Goal: Transaction & Acquisition: Purchase product/service

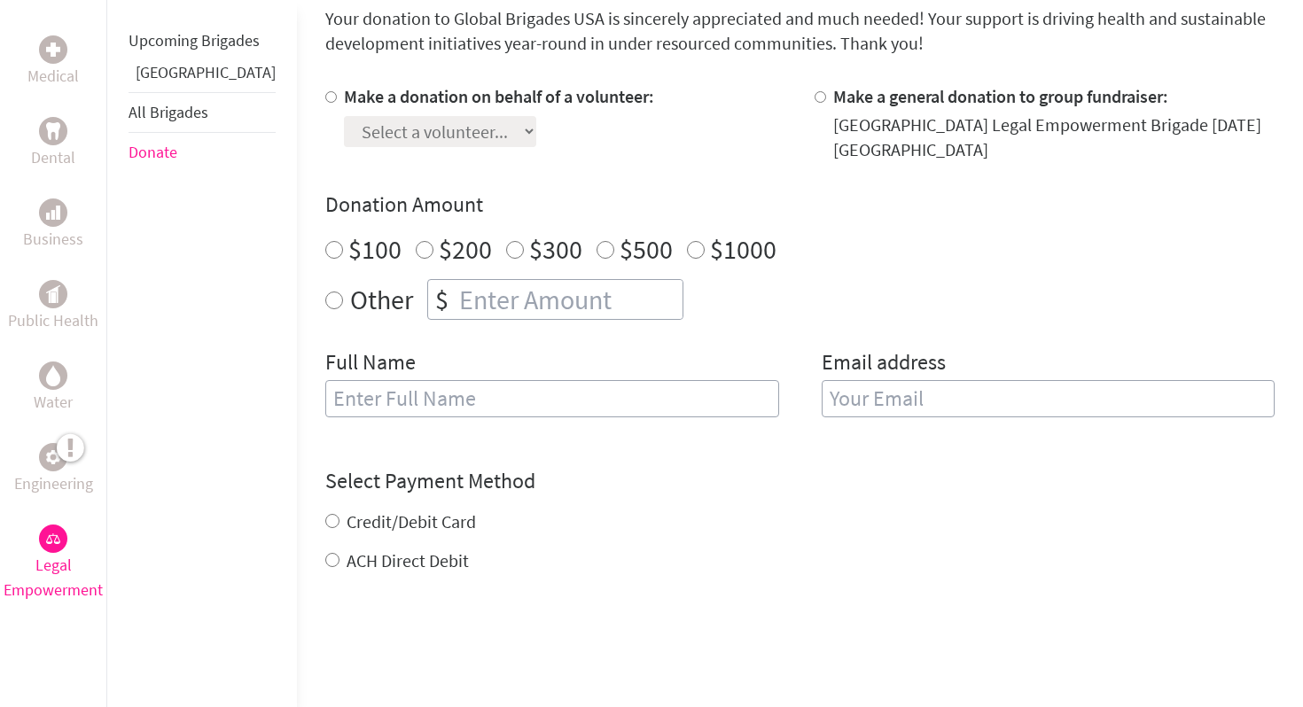
scroll to position [512, 0]
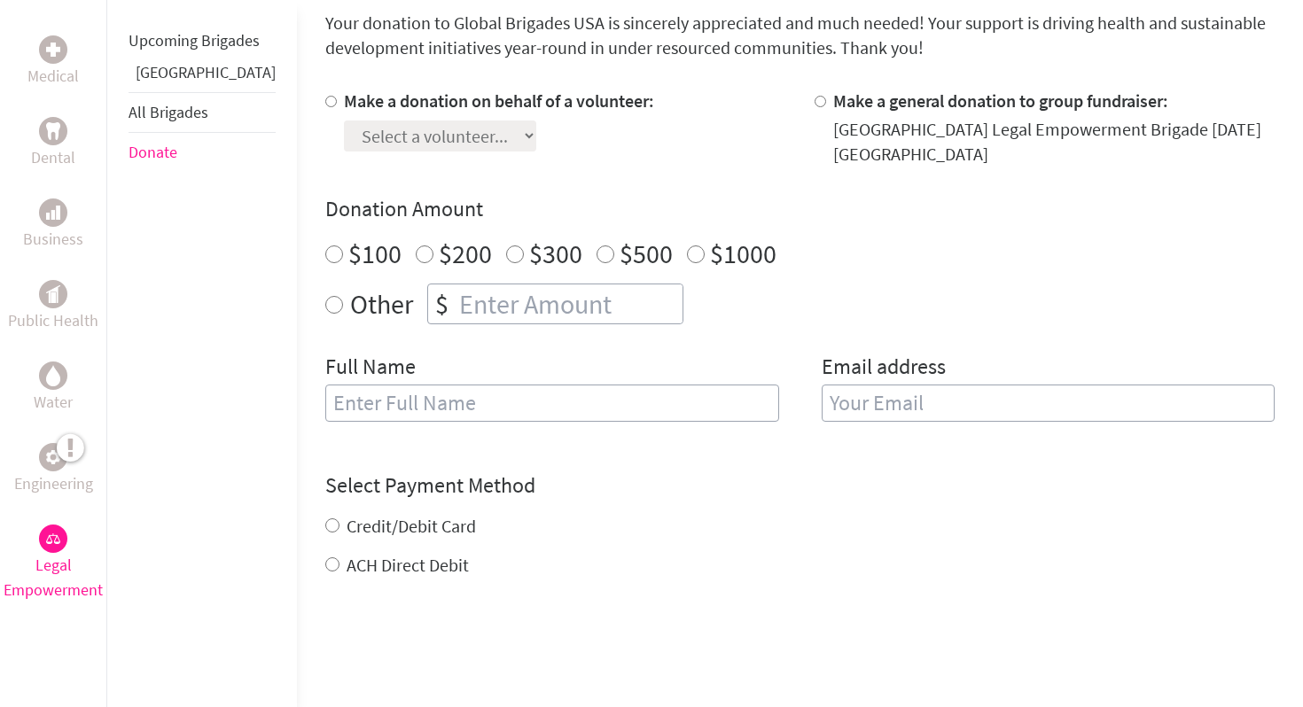
click at [325, 104] on input "Make a donation on behalf of a volunteer:" at bounding box center [331, 102] width 12 height 12
radio input "true"
click at [362, 144] on select "Select a volunteer... [PERSON_NAME] [GEOGRAPHIC_DATA][PERSON_NAME] [PERSON_NAME]" at bounding box center [440, 136] width 192 height 31
select select "9F902E6A-99A1-11F0-9E6E-42010A400005"
click at [344, 121] on select "Select a volunteer... [PERSON_NAME] [GEOGRAPHIC_DATA][PERSON_NAME] [PERSON_NAME]" at bounding box center [440, 136] width 192 height 31
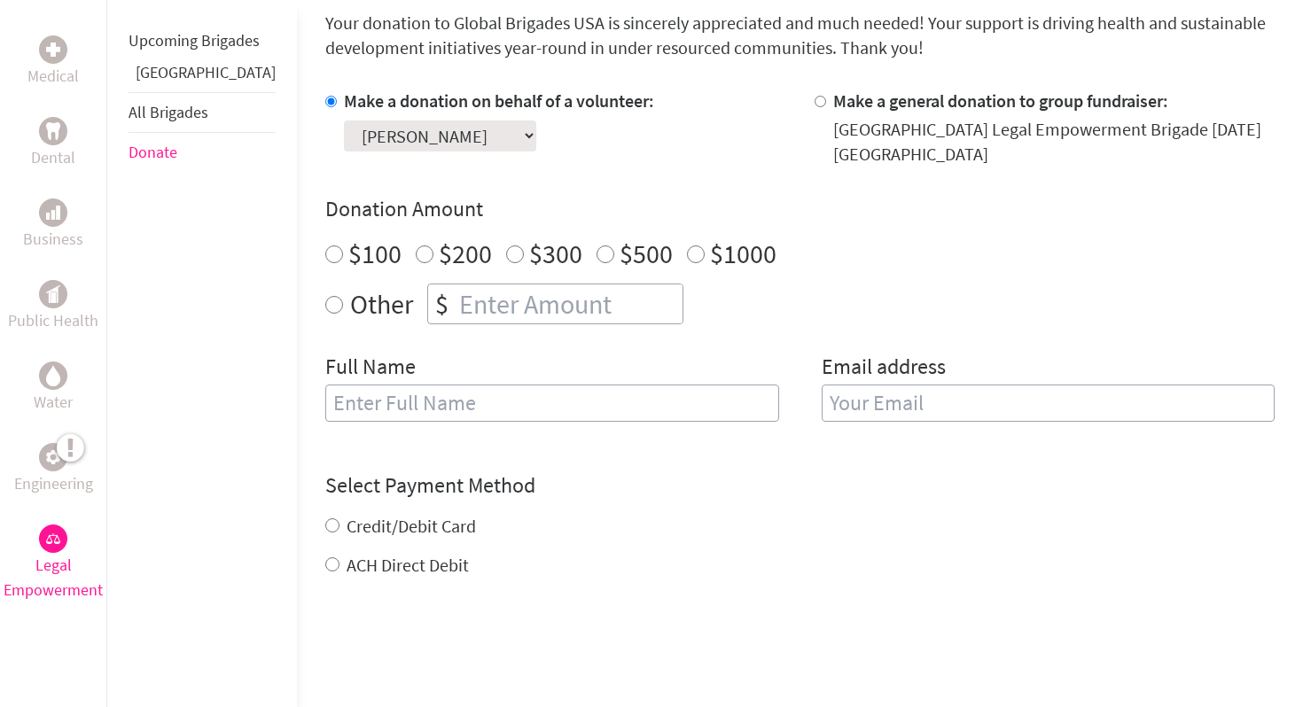
click at [325, 252] on input "$100" at bounding box center [334, 255] width 18 height 18
radio input "true"
click at [456, 299] on input "number" at bounding box center [569, 304] width 227 height 39
click at [325, 254] on div "$100" at bounding box center [363, 254] width 76 height 32
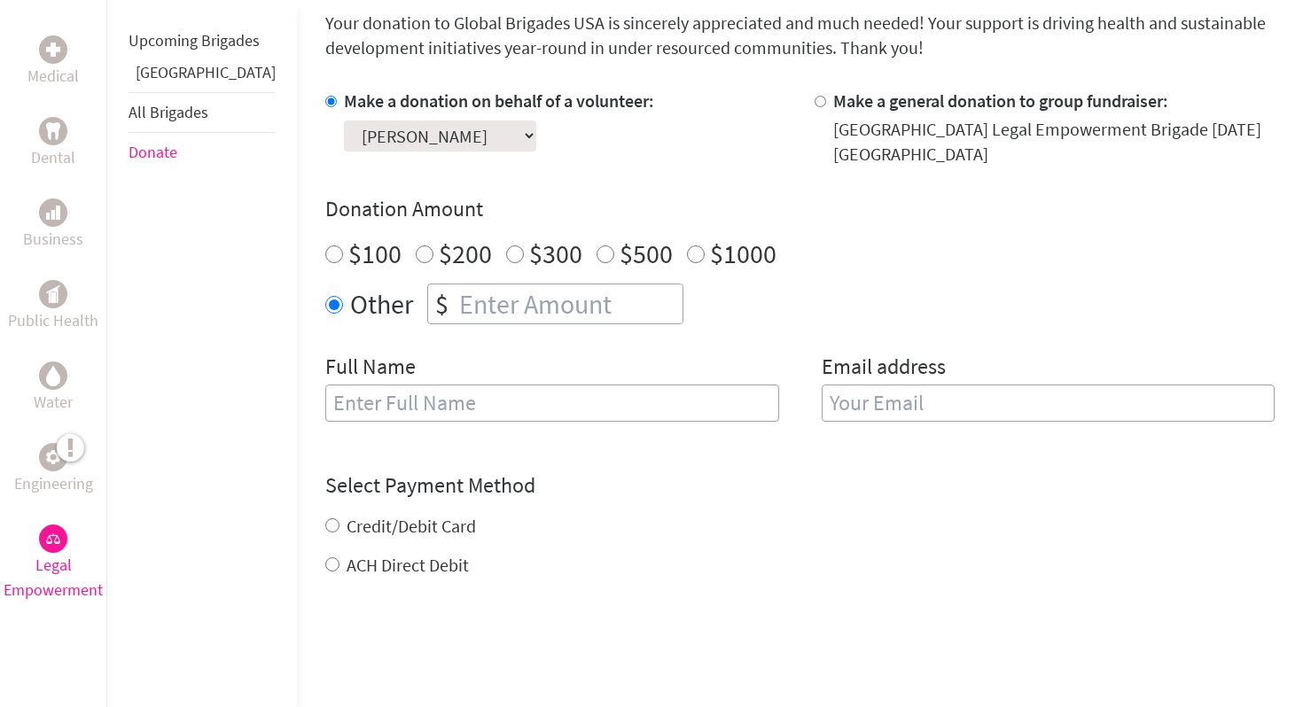
click at [325, 252] on input "$100" at bounding box center [334, 255] width 18 height 18
radio input "true"
click at [354, 396] on input "text" at bounding box center [552, 403] width 454 height 37
type input "[PERSON_NAME]"
click at [838, 406] on input "email" at bounding box center [1049, 403] width 454 height 37
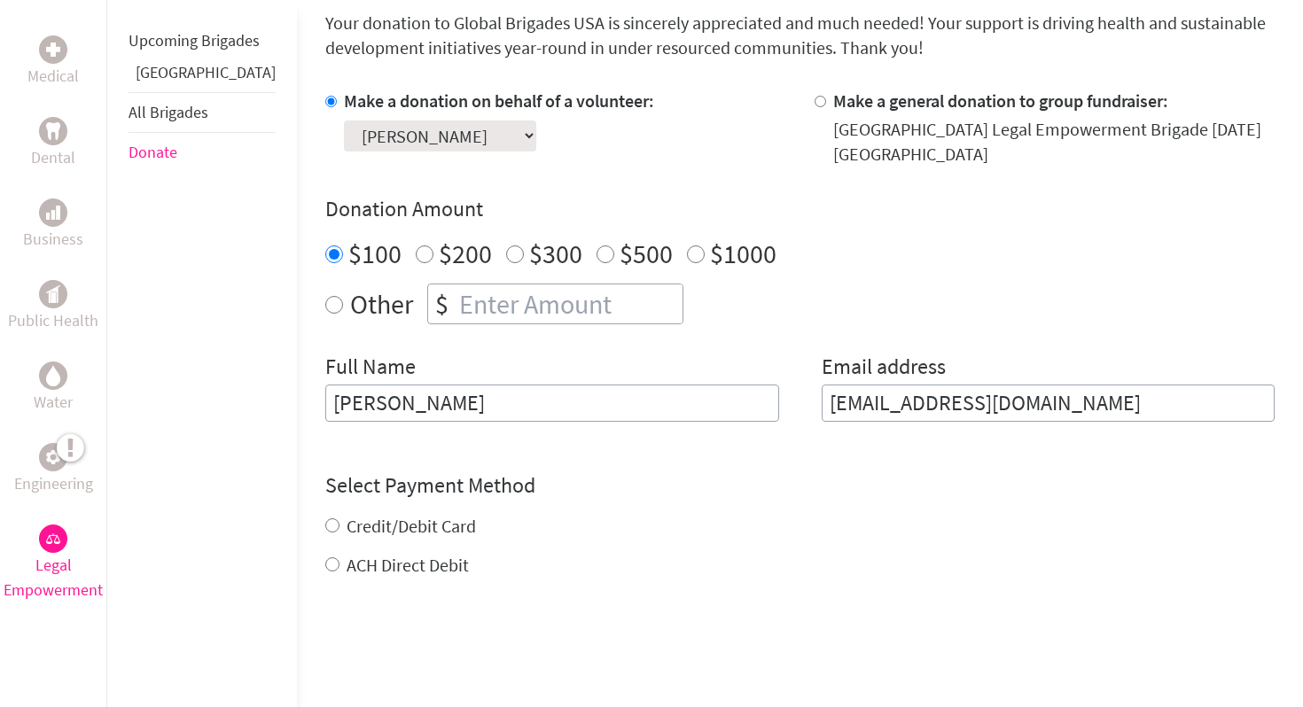
type input "[EMAIL_ADDRESS][DOMAIN_NAME]"
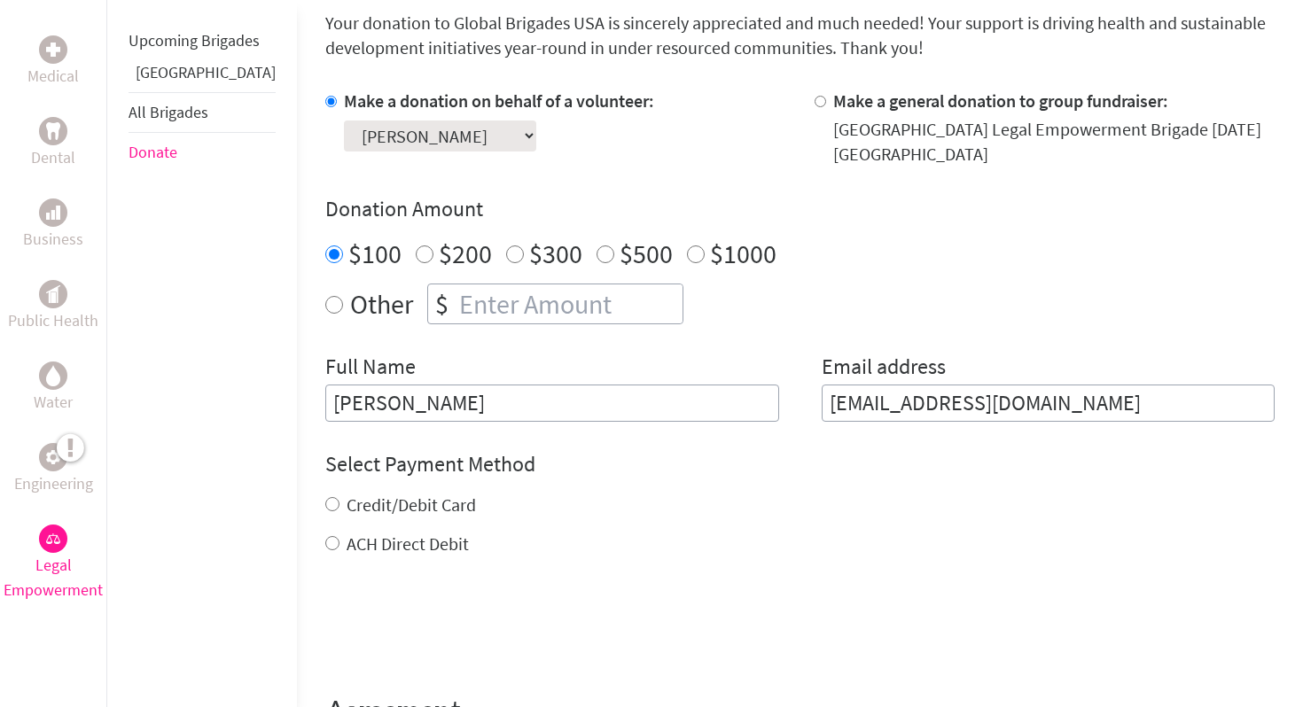
click at [816, 469] on h4 "Select Payment Method" at bounding box center [800, 464] width 950 height 28
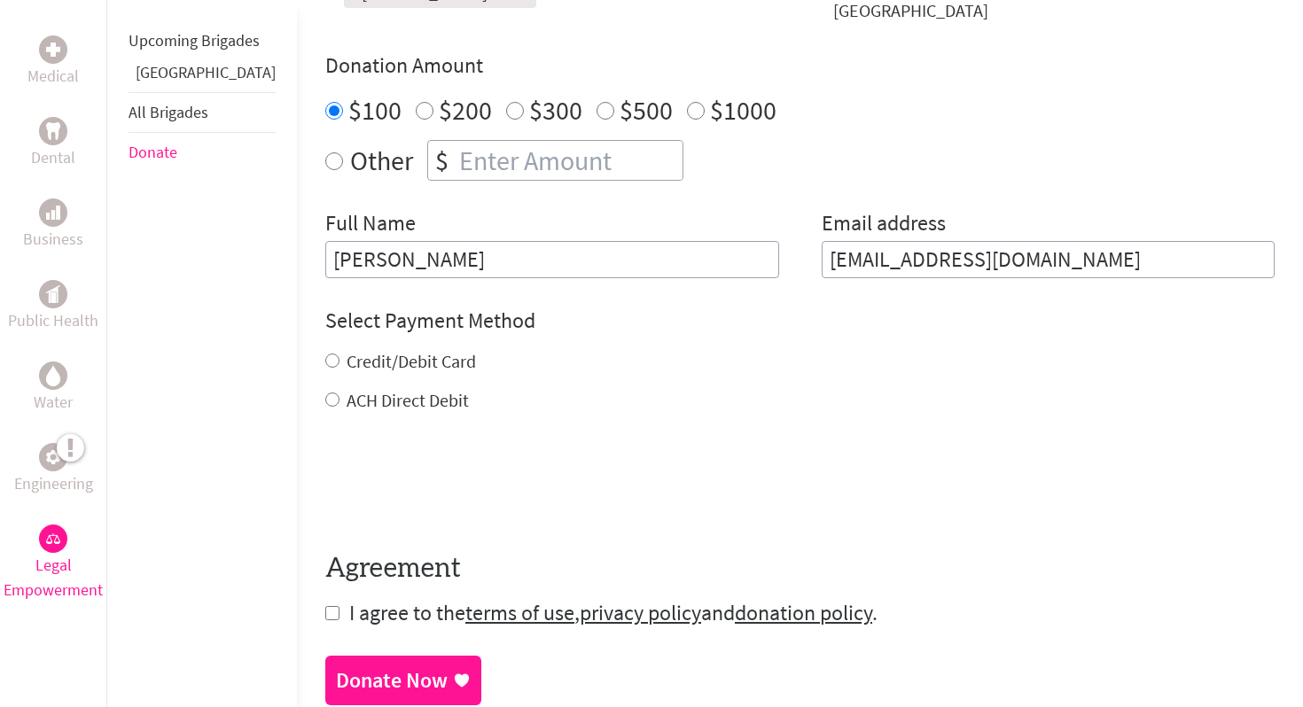
scroll to position [677, 0]
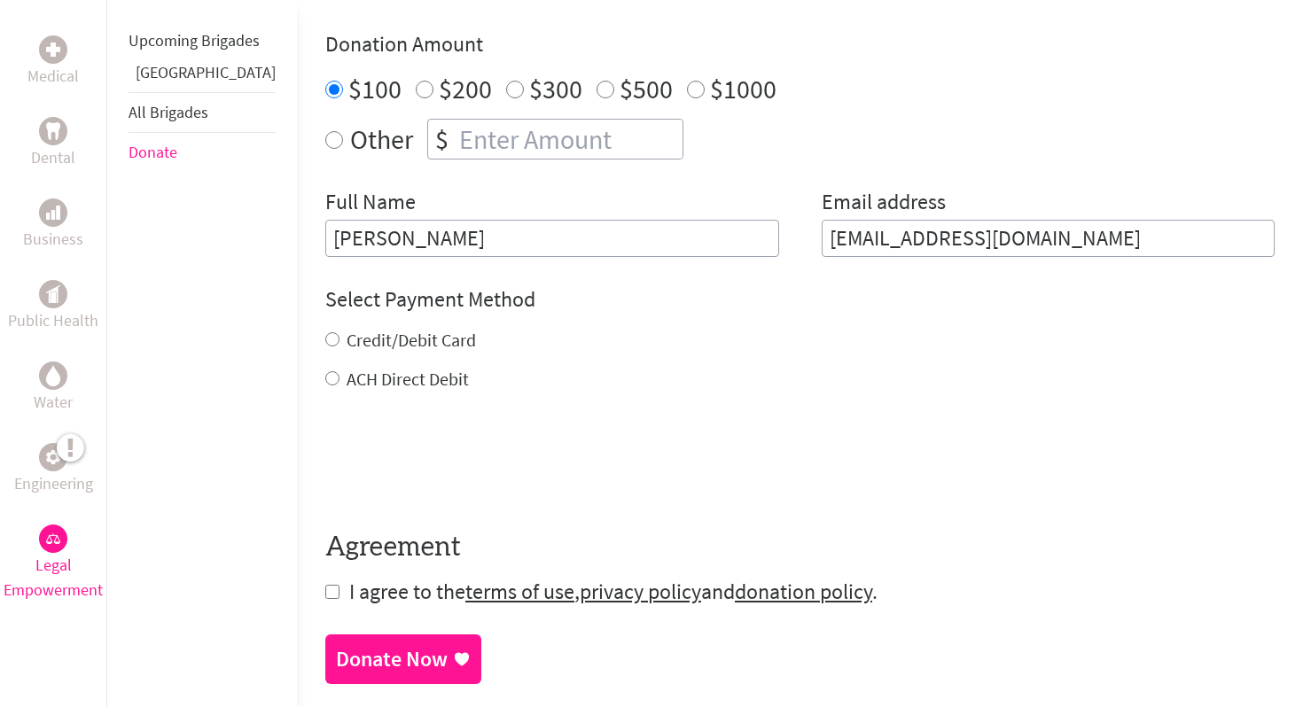
click at [347, 337] on label "Credit/Debit Card" at bounding box center [411, 340] width 129 height 22
click at [325, 337] on input "Credit/Debit Card" at bounding box center [332, 339] width 14 height 14
radio input "true"
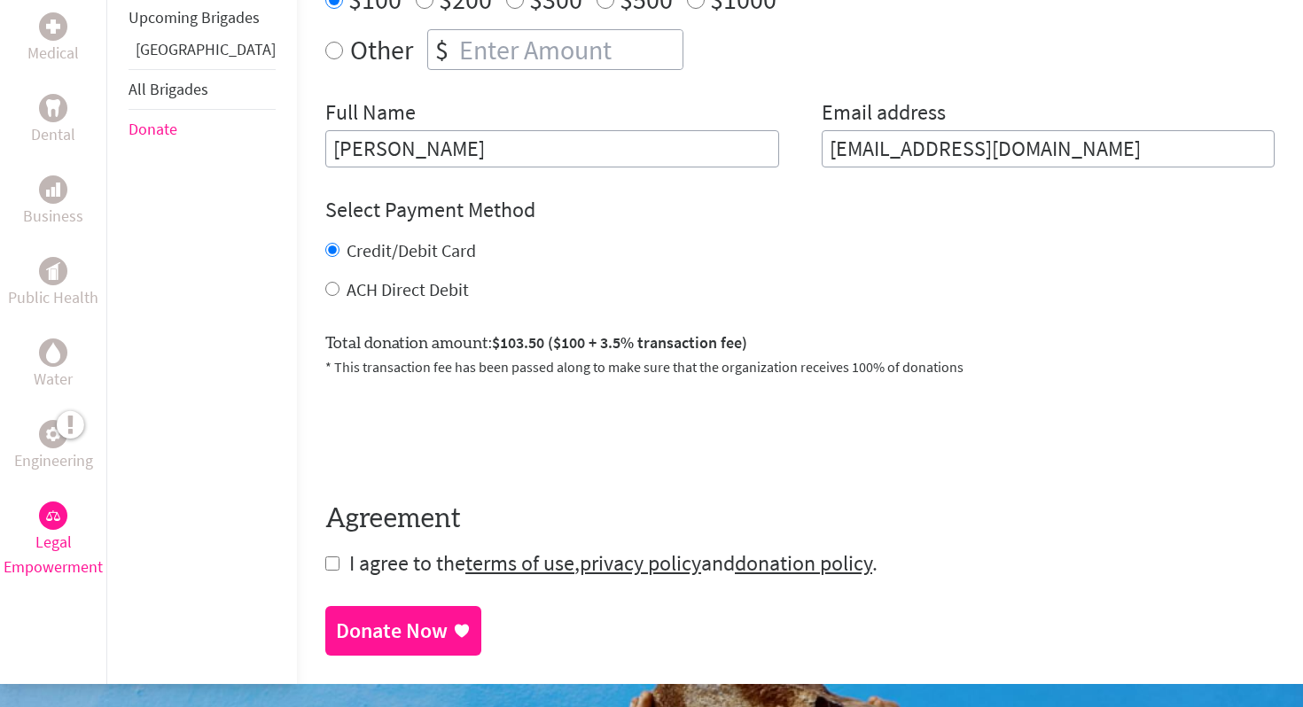
scroll to position [809, 0]
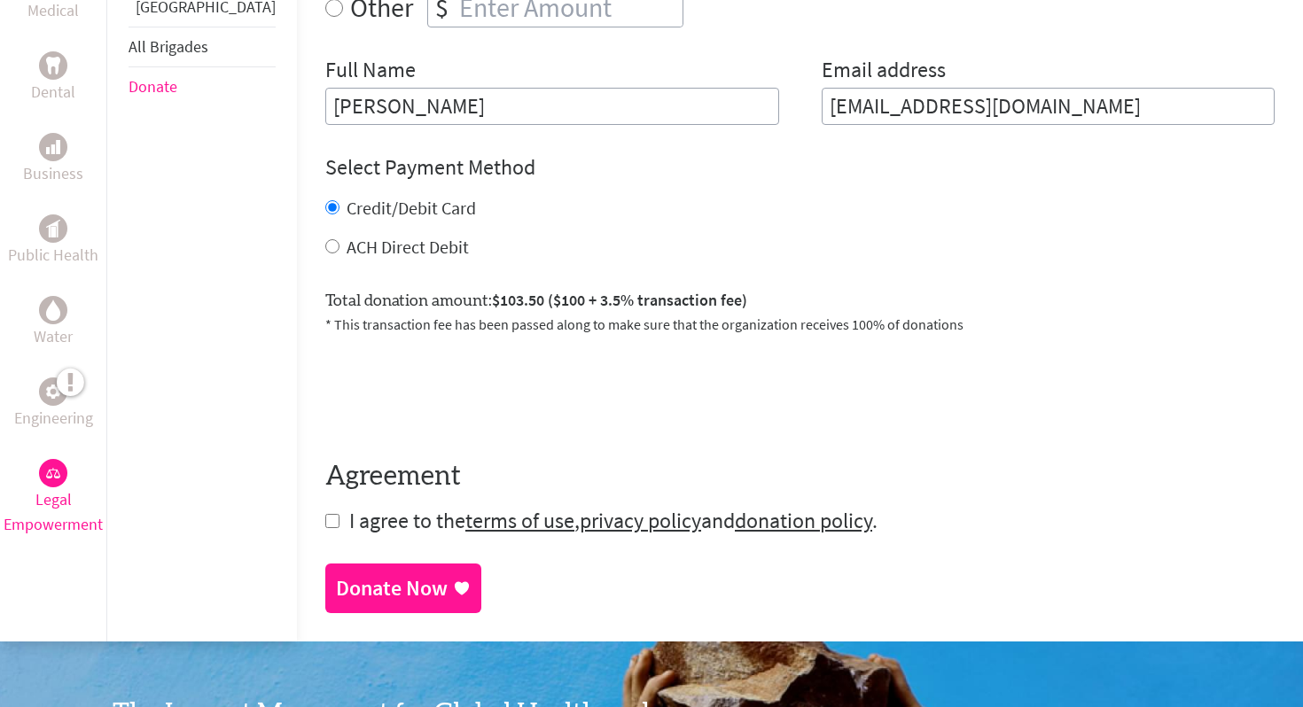
click at [325, 522] on input "checkbox" at bounding box center [332, 521] width 14 height 14
checkbox input "true"
click at [325, 575] on link "Donate Now" at bounding box center [403, 591] width 156 height 50
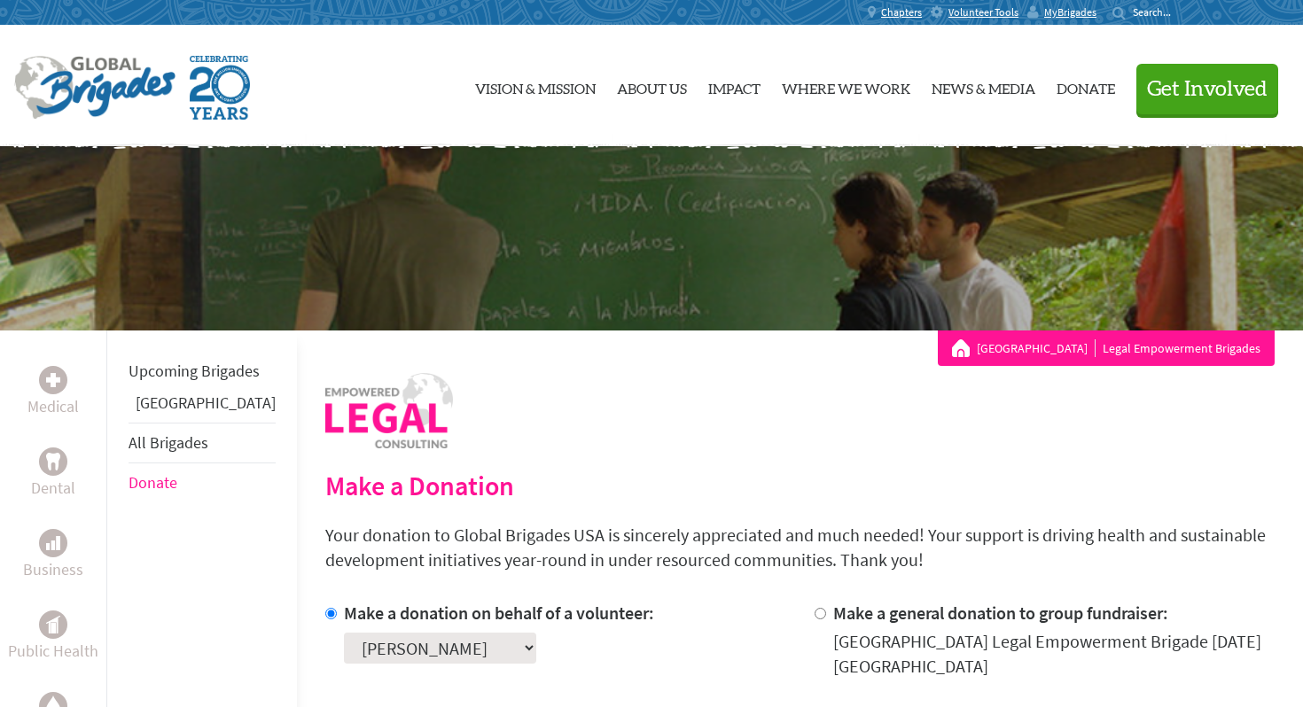
scroll to position [113, 0]
